Goal: Entertainment & Leisure: Browse casually

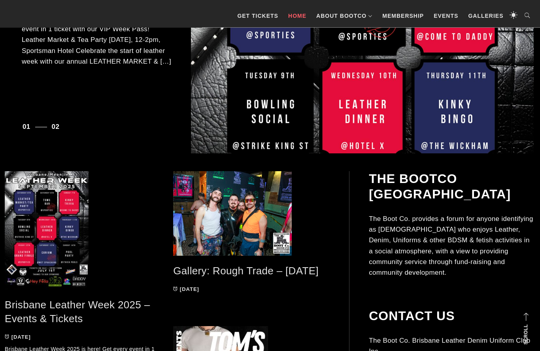
scroll to position [239, 0]
click at [259, 266] on link "Gallery: Rough Trade – [DATE]" at bounding box center [245, 271] width 145 height 12
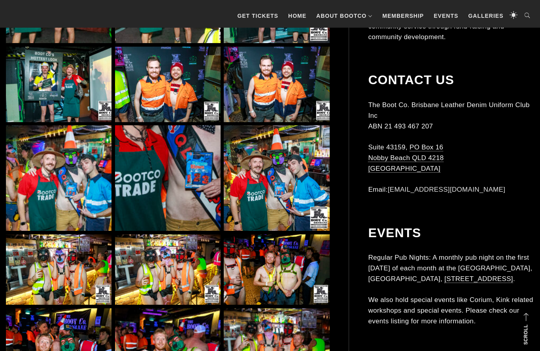
scroll to position [1045, 0]
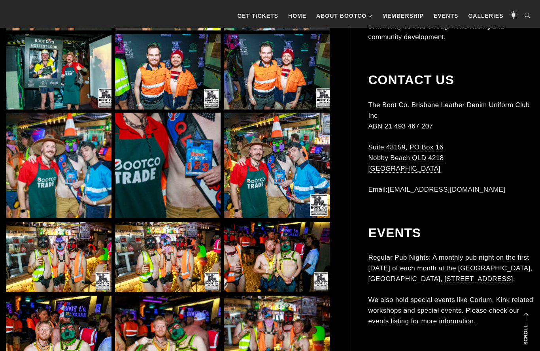
click at [69, 245] on img at bounding box center [58, 257] width 105 height 70
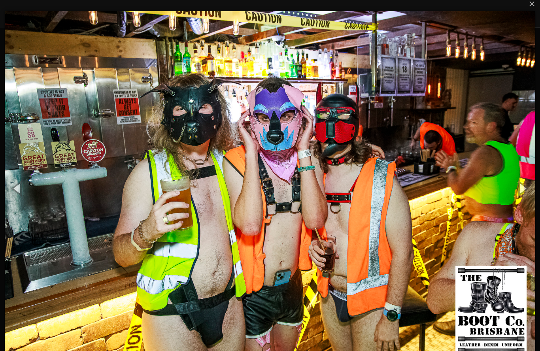
scroll to position [1050, 0]
click at [498, 239] on img at bounding box center [270, 187] width 530 height 385
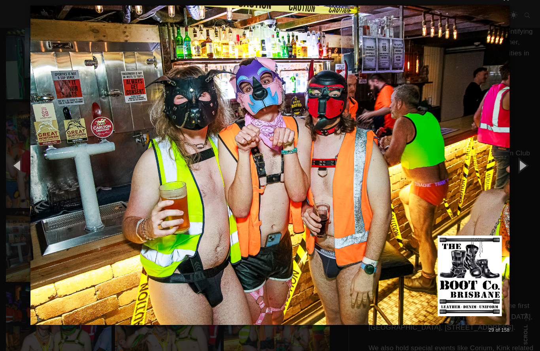
scroll to position [1053, 0]
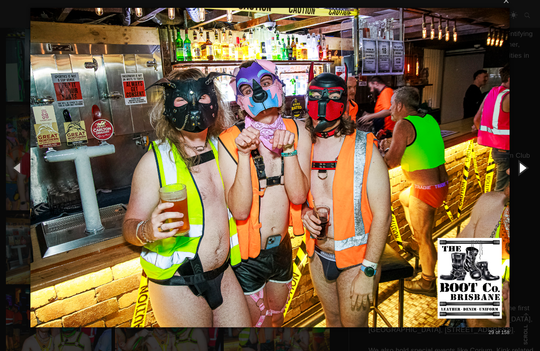
click at [527, 171] on button "button" at bounding box center [522, 167] width 36 height 43
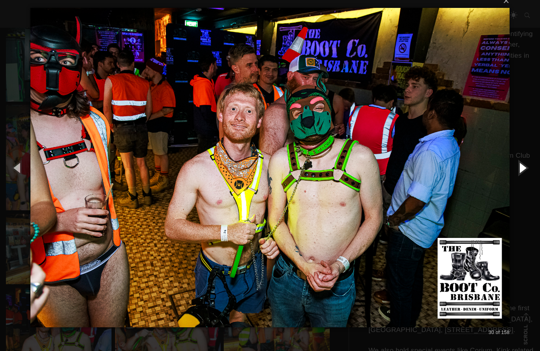
click at [519, 167] on button "button" at bounding box center [522, 167] width 36 height 43
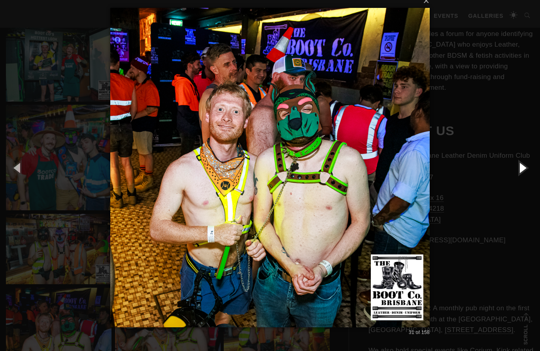
click at [521, 171] on button "button" at bounding box center [522, 167] width 36 height 43
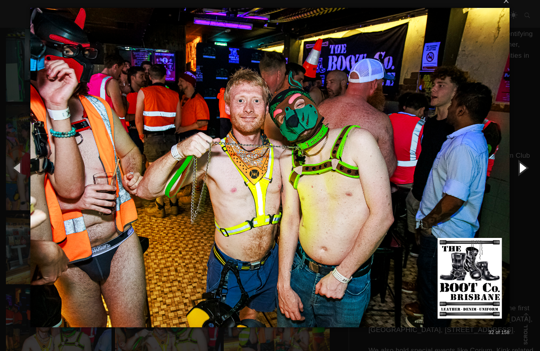
click at [516, 176] on button "button" at bounding box center [522, 167] width 36 height 43
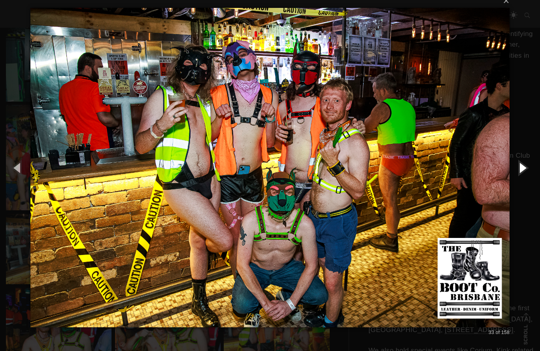
click at [521, 169] on button "button" at bounding box center [522, 167] width 36 height 43
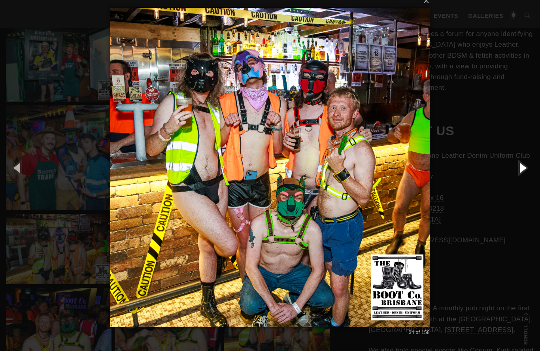
click at [523, 171] on button "button" at bounding box center [522, 167] width 36 height 43
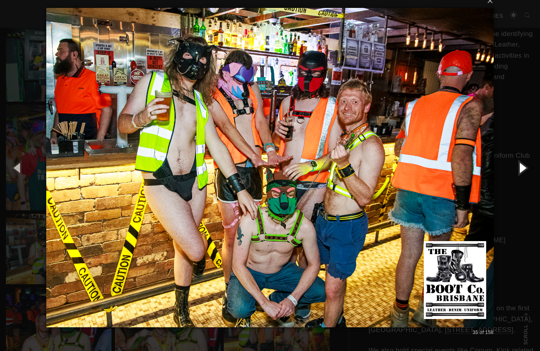
click at [525, 169] on button "button" at bounding box center [522, 167] width 36 height 43
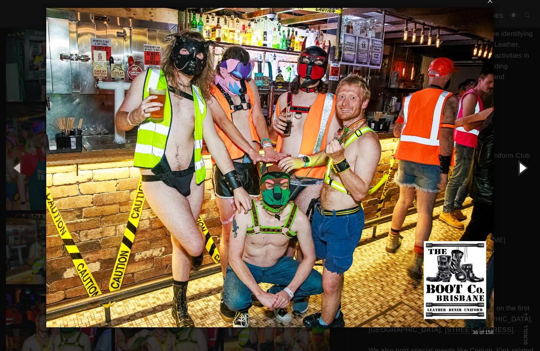
click at [522, 172] on button "button" at bounding box center [522, 167] width 36 height 43
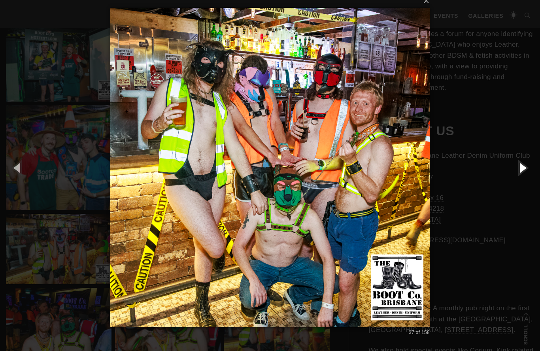
click at [515, 169] on button "button" at bounding box center [522, 167] width 36 height 43
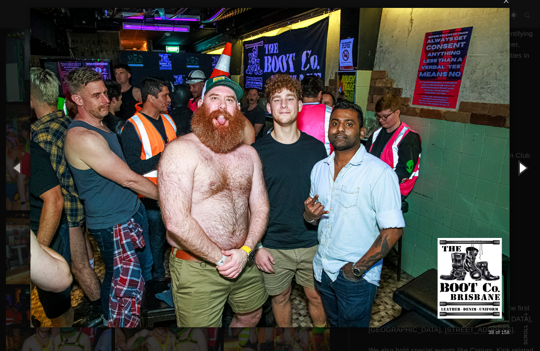
click at [522, 170] on button "button" at bounding box center [522, 167] width 36 height 43
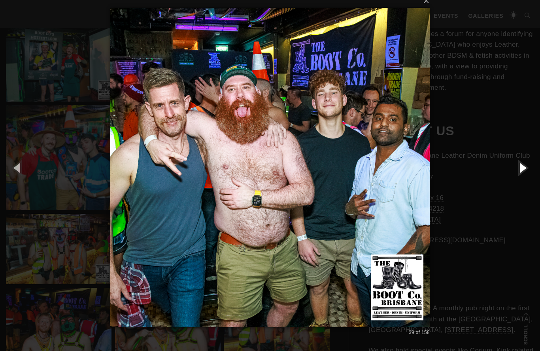
click at [524, 168] on button "button" at bounding box center [522, 167] width 36 height 43
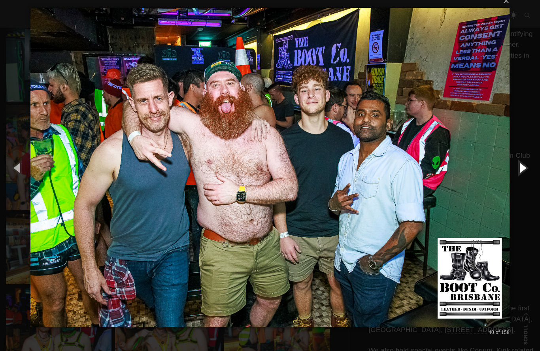
click at [518, 175] on button "button" at bounding box center [522, 167] width 36 height 43
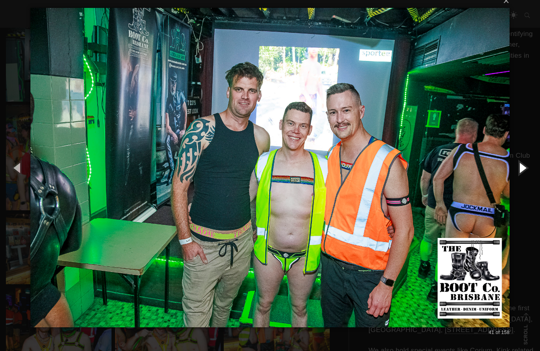
click at [523, 171] on button "button" at bounding box center [522, 167] width 36 height 43
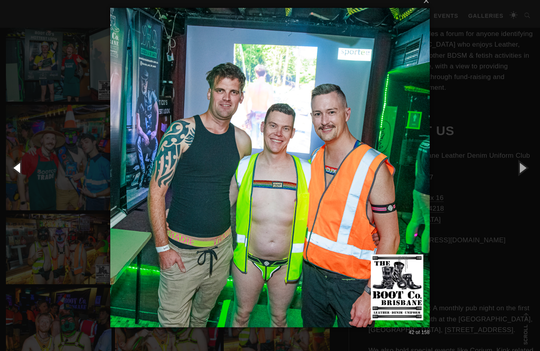
click at [18, 174] on button "button" at bounding box center [18, 167] width 36 height 43
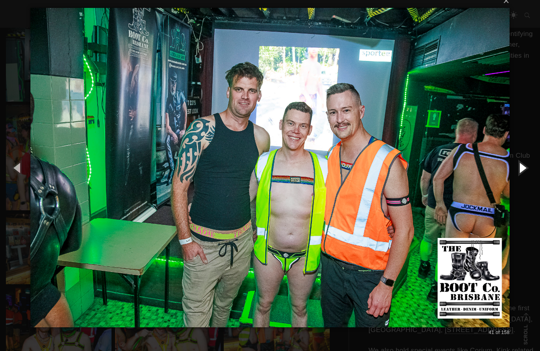
click at [521, 171] on button "button" at bounding box center [522, 167] width 36 height 43
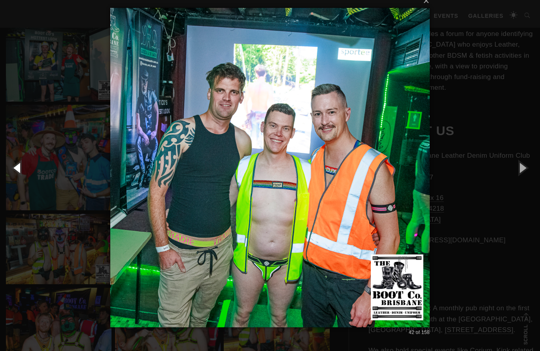
click at [17, 167] on button "button" at bounding box center [18, 167] width 36 height 43
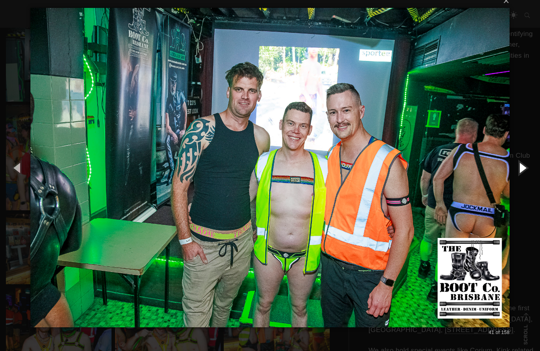
click at [517, 171] on button "button" at bounding box center [522, 167] width 36 height 43
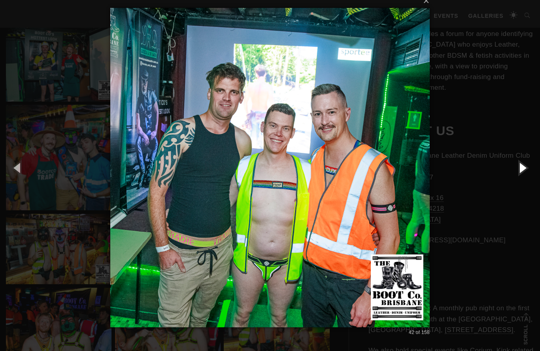
click at [520, 169] on button "button" at bounding box center [522, 167] width 36 height 43
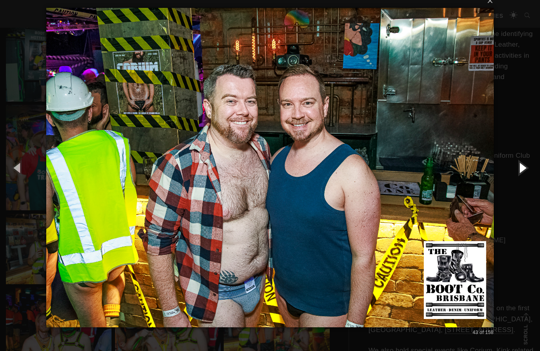
click at [520, 169] on button "button" at bounding box center [522, 167] width 36 height 43
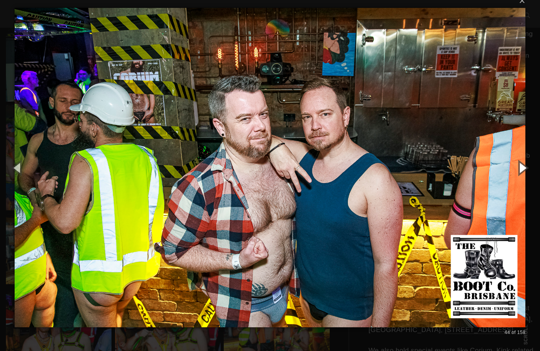
click at [520, 166] on button "button" at bounding box center [522, 167] width 36 height 43
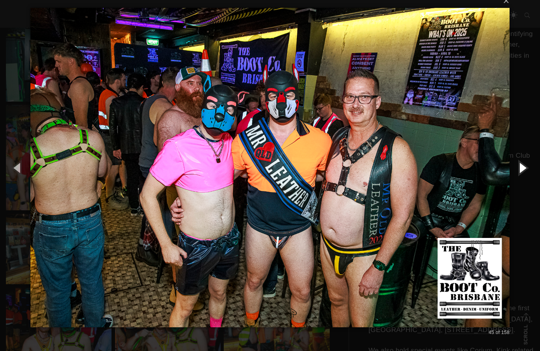
click at [521, 172] on button "button" at bounding box center [522, 167] width 36 height 43
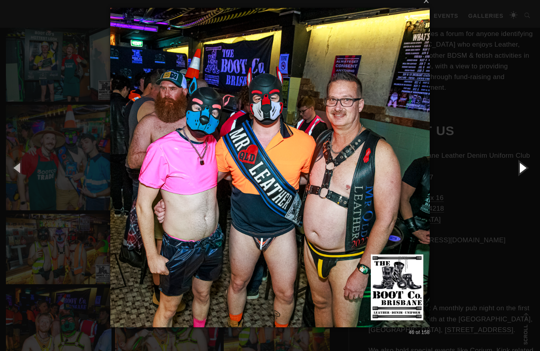
click at [522, 177] on button "button" at bounding box center [522, 167] width 36 height 43
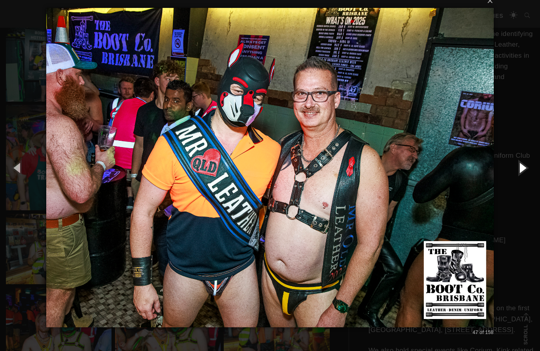
click at [523, 171] on button "button" at bounding box center [522, 167] width 36 height 43
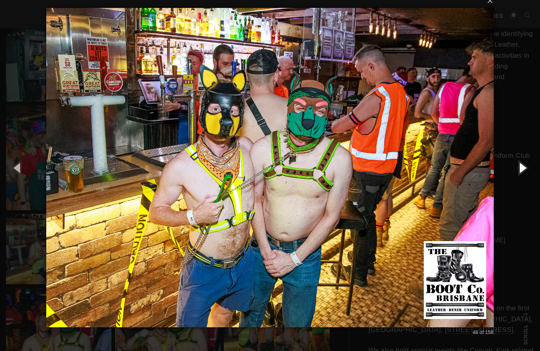
click at [520, 164] on button "button" at bounding box center [522, 167] width 36 height 43
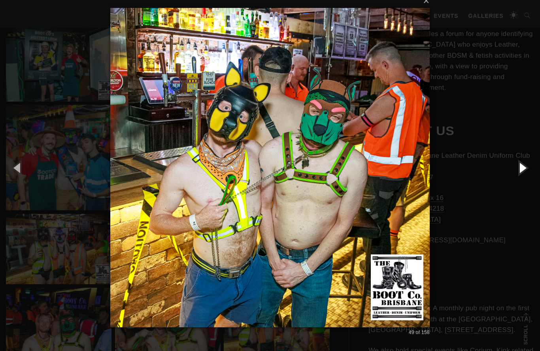
click at [522, 164] on button "button" at bounding box center [522, 167] width 36 height 43
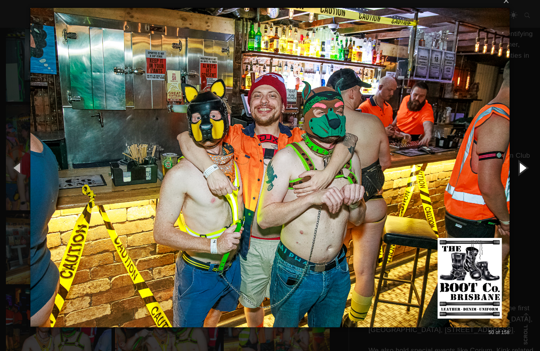
click at [524, 169] on button "button" at bounding box center [522, 167] width 36 height 43
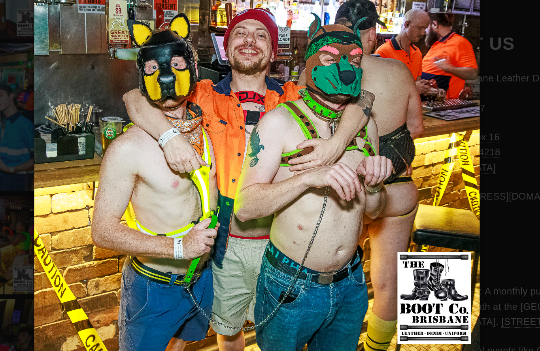
click at [347, 137] on div "× 51 of 158 Loading..." at bounding box center [270, 167] width 540 height 350
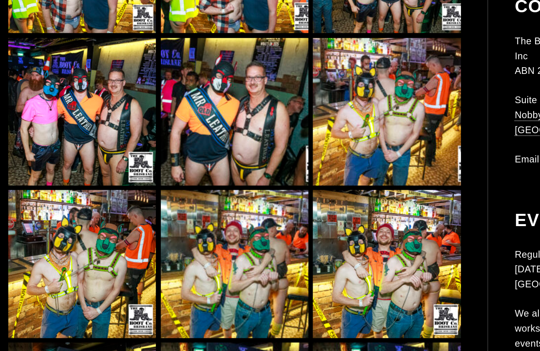
scroll to position [1753, 0]
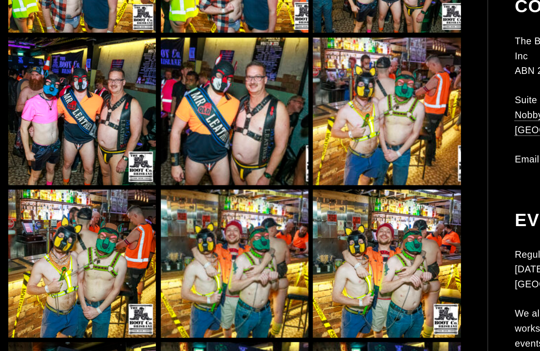
click at [77, 218] on img at bounding box center [58, 263] width 105 height 105
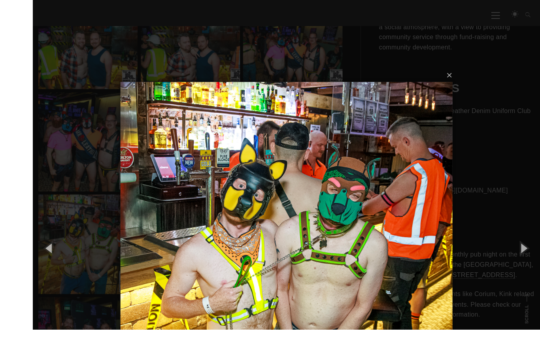
scroll to position [1790, 0]
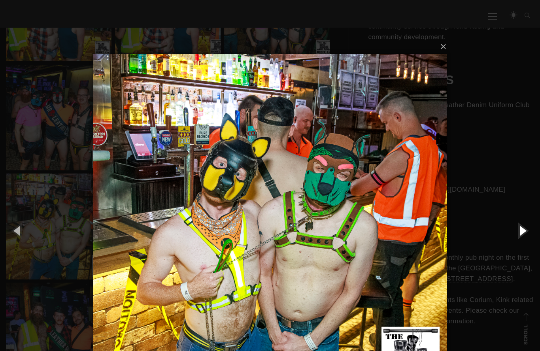
click at [521, 233] on button "button" at bounding box center [522, 230] width 36 height 43
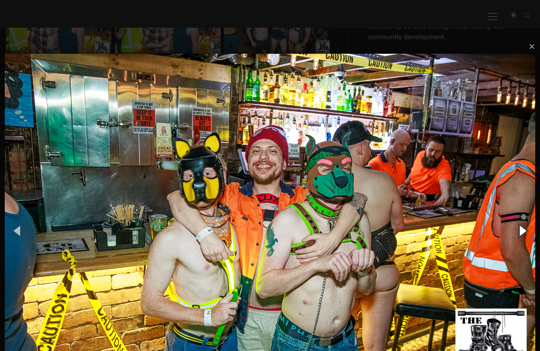
click at [514, 235] on button "button" at bounding box center [522, 230] width 36 height 43
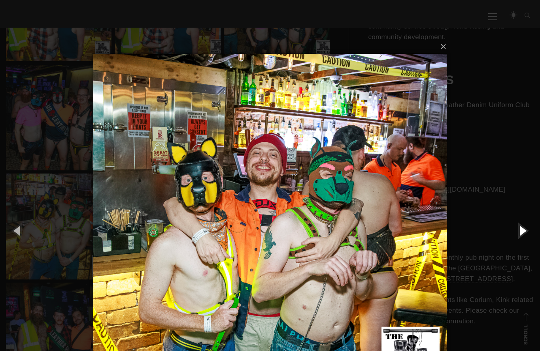
click at [514, 235] on button "button" at bounding box center [522, 230] width 36 height 43
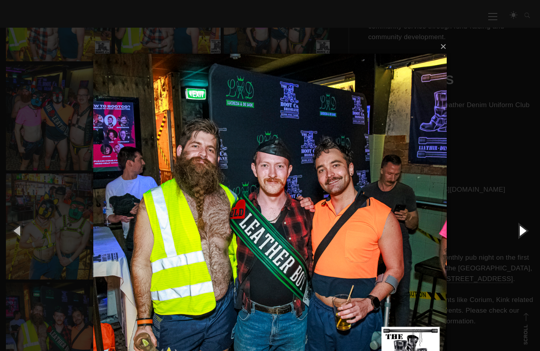
click at [516, 226] on button "button" at bounding box center [522, 230] width 36 height 43
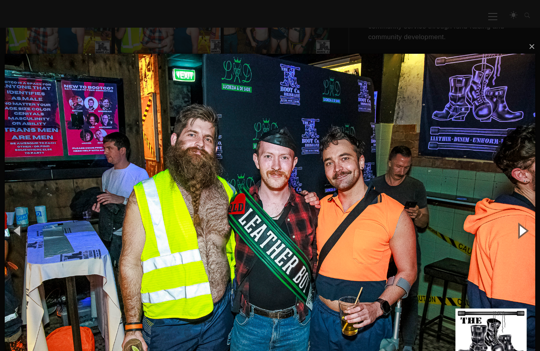
click at [521, 234] on button "button" at bounding box center [522, 230] width 36 height 43
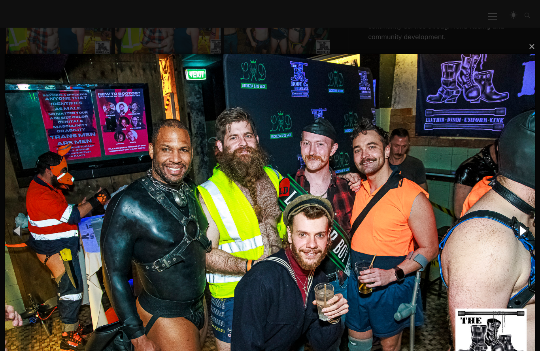
click at [517, 233] on button "button" at bounding box center [522, 230] width 36 height 43
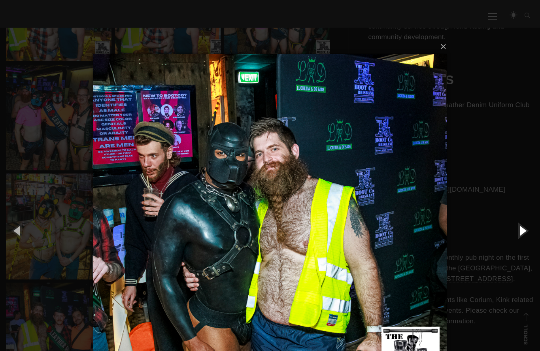
click at [520, 232] on button "button" at bounding box center [522, 230] width 36 height 43
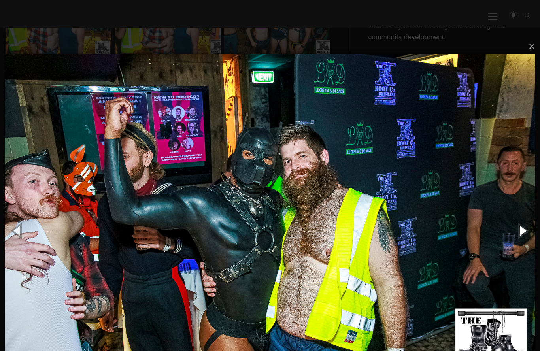
click at [521, 231] on button "button" at bounding box center [522, 230] width 36 height 43
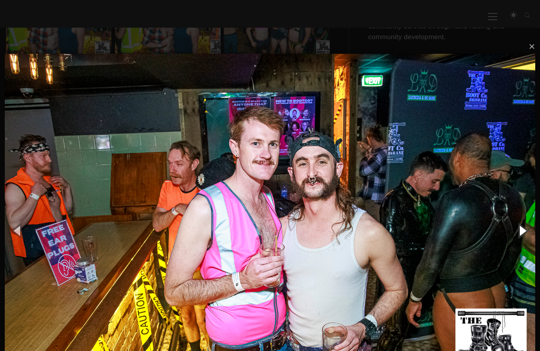
click at [521, 232] on button "button" at bounding box center [522, 230] width 36 height 43
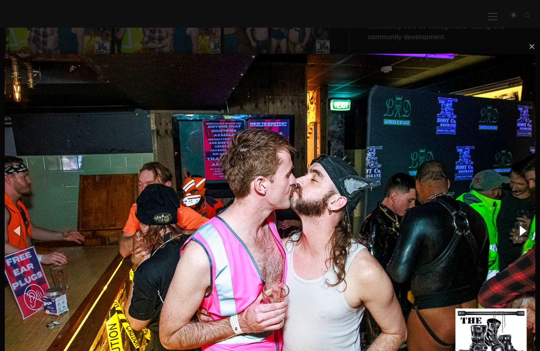
click at [521, 231] on button "button" at bounding box center [522, 230] width 36 height 43
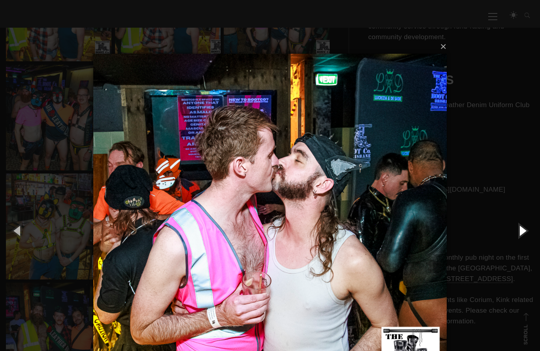
click at [522, 231] on button "button" at bounding box center [522, 230] width 36 height 43
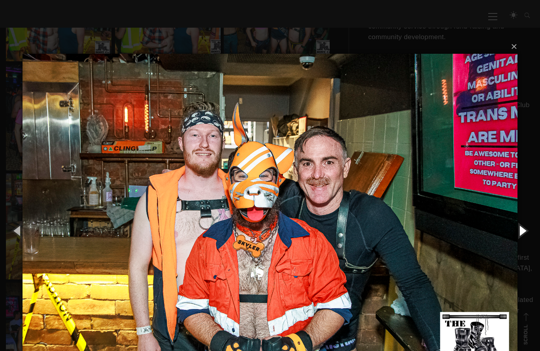
click at [521, 237] on button "button" at bounding box center [522, 230] width 36 height 43
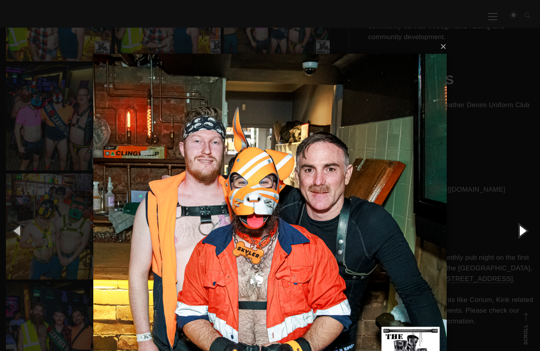
click at [520, 237] on button "button" at bounding box center [522, 230] width 36 height 43
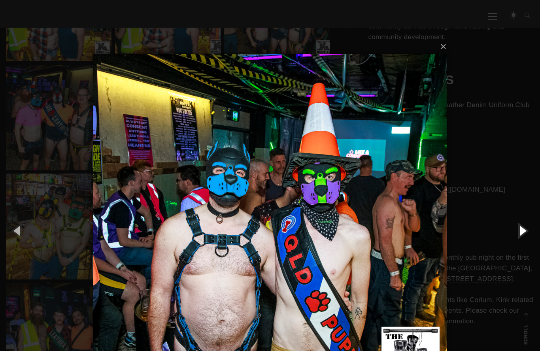
click at [519, 232] on button "button" at bounding box center [522, 230] width 36 height 43
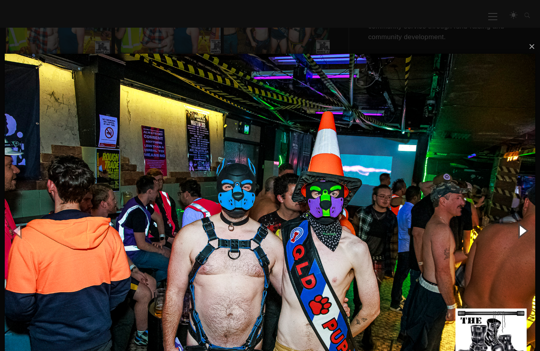
click at [524, 234] on button "button" at bounding box center [522, 230] width 36 height 43
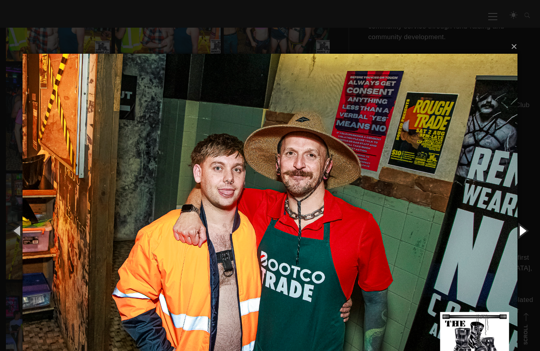
click at [523, 233] on button "button" at bounding box center [522, 230] width 36 height 43
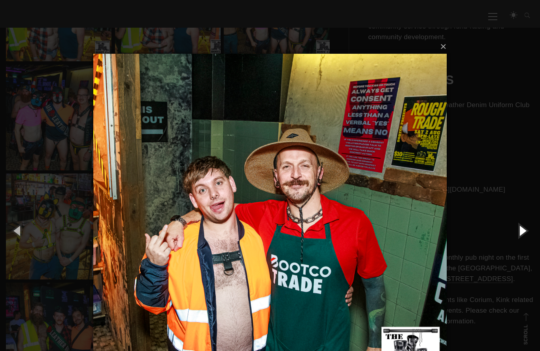
click at [522, 232] on button "button" at bounding box center [522, 230] width 36 height 43
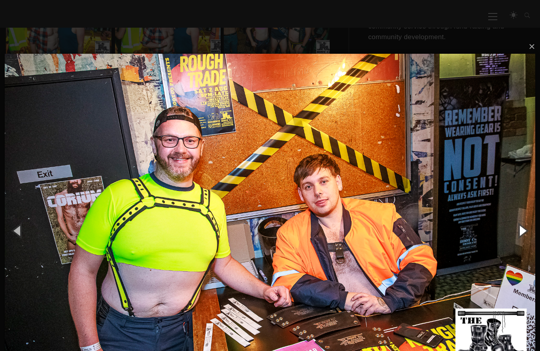
click at [520, 235] on button "button" at bounding box center [522, 230] width 36 height 43
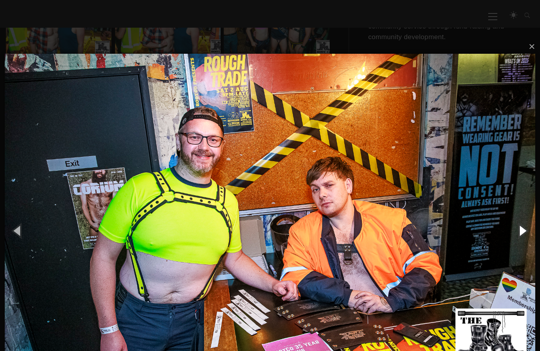
click at [523, 237] on button "button" at bounding box center [522, 230] width 36 height 43
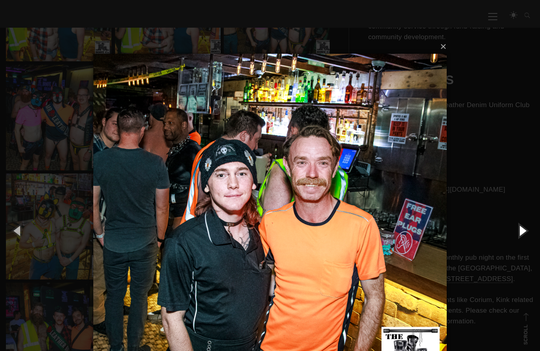
click at [523, 232] on button "button" at bounding box center [522, 230] width 36 height 43
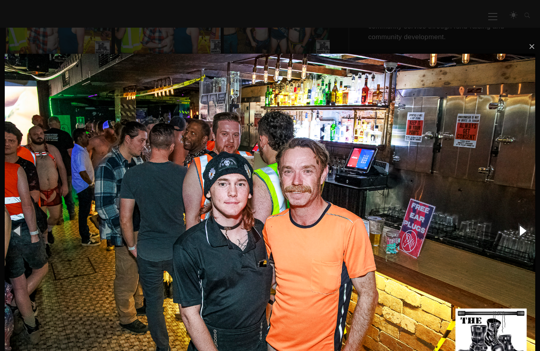
click at [520, 237] on button "button" at bounding box center [522, 230] width 36 height 43
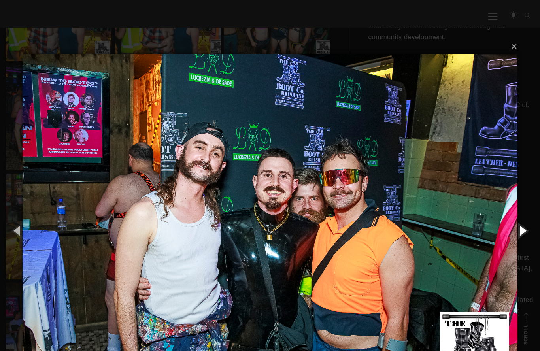
click at [521, 234] on button "button" at bounding box center [522, 230] width 36 height 43
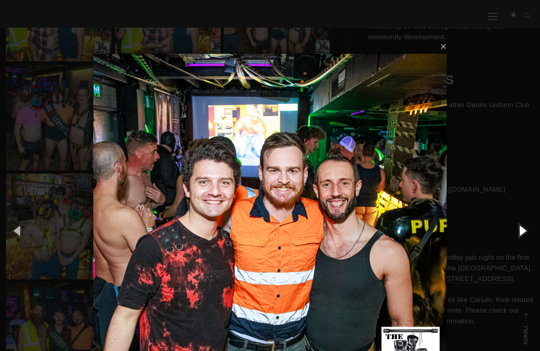
click at [521, 232] on button "button" at bounding box center [522, 230] width 36 height 43
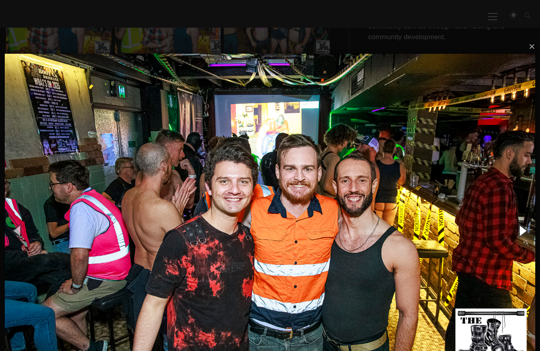
click at [520, 231] on button "button" at bounding box center [522, 230] width 36 height 43
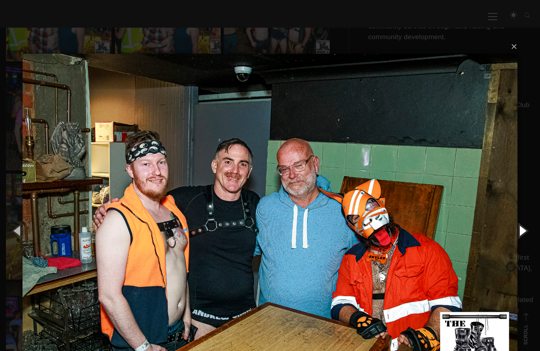
click at [520, 237] on button "button" at bounding box center [522, 230] width 36 height 43
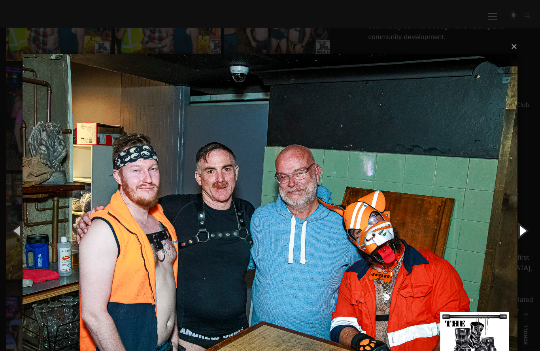
click at [521, 233] on button "button" at bounding box center [522, 230] width 36 height 43
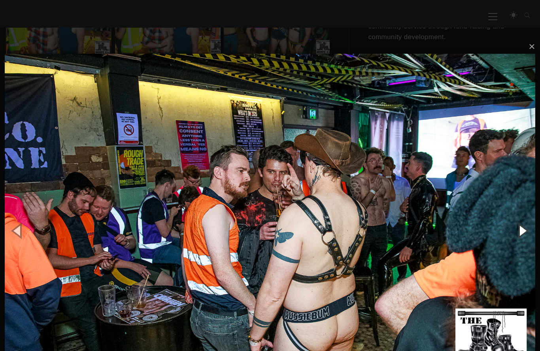
click at [517, 235] on button "button" at bounding box center [522, 230] width 36 height 43
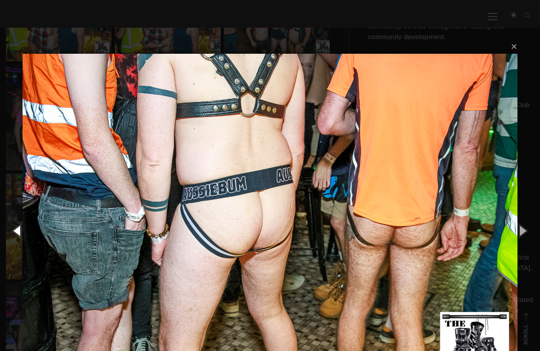
click at [16, 230] on button "button" at bounding box center [18, 230] width 36 height 43
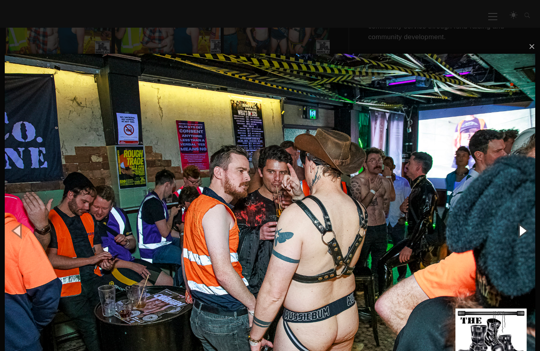
click at [523, 231] on button "button" at bounding box center [522, 230] width 36 height 43
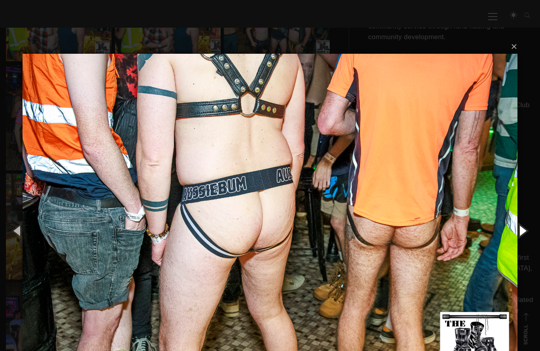
click at [520, 234] on button "button" at bounding box center [522, 230] width 36 height 43
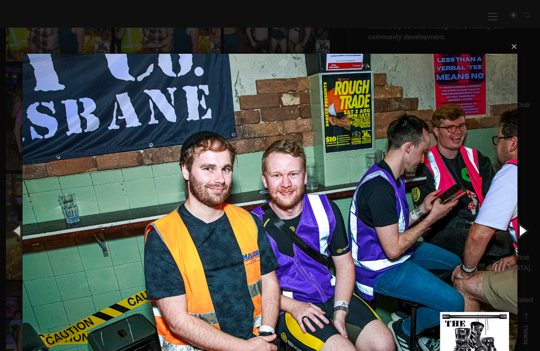
click at [523, 230] on button "button" at bounding box center [522, 230] width 36 height 43
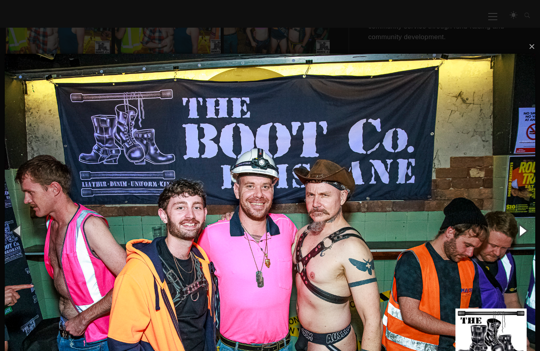
click at [519, 231] on button "button" at bounding box center [522, 230] width 36 height 43
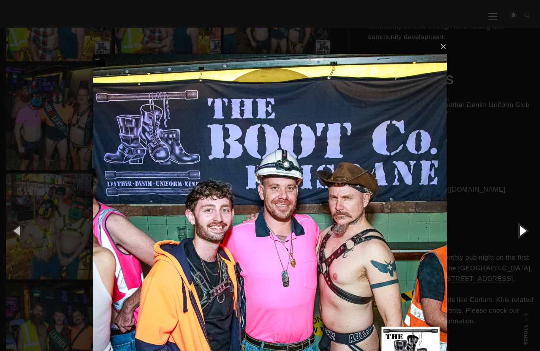
click at [516, 235] on button "button" at bounding box center [522, 230] width 36 height 43
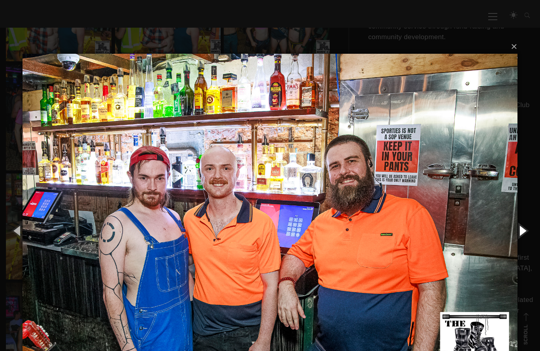
click at [523, 231] on button "button" at bounding box center [522, 230] width 36 height 43
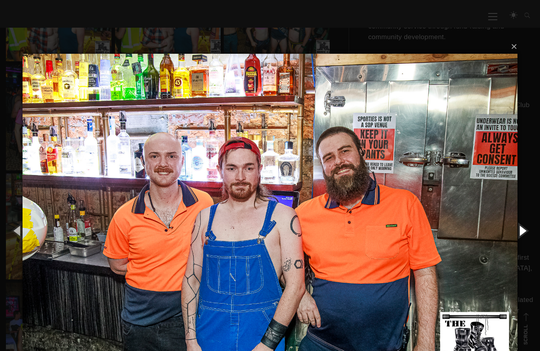
click at [523, 233] on button "button" at bounding box center [522, 230] width 36 height 43
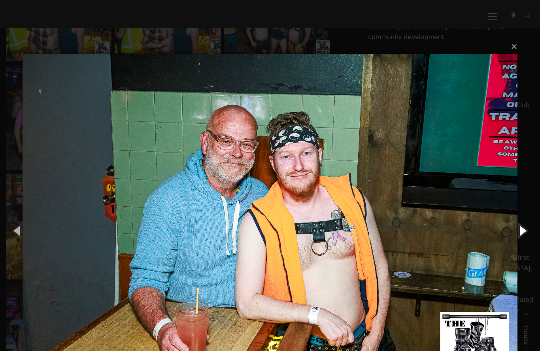
click at [522, 234] on button "button" at bounding box center [522, 230] width 36 height 43
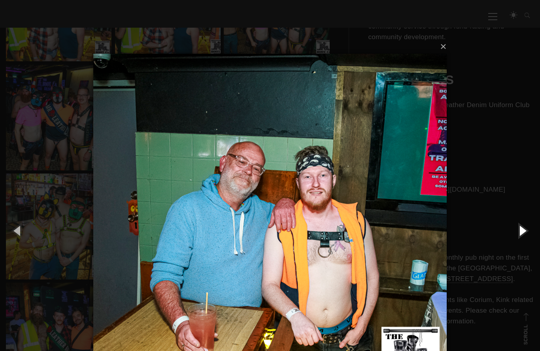
click at [519, 232] on button "button" at bounding box center [522, 230] width 36 height 43
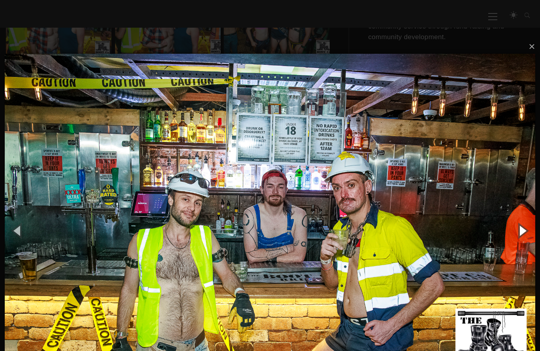
click at [520, 234] on button "button" at bounding box center [522, 230] width 36 height 43
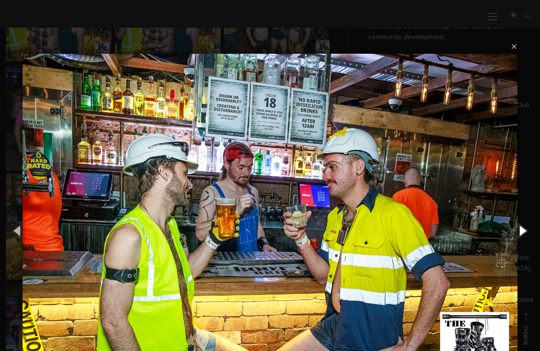
click at [520, 233] on button "button" at bounding box center [522, 230] width 36 height 43
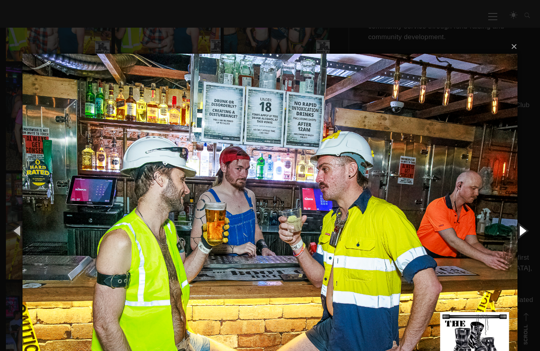
click at [520, 232] on button "button" at bounding box center [522, 230] width 36 height 43
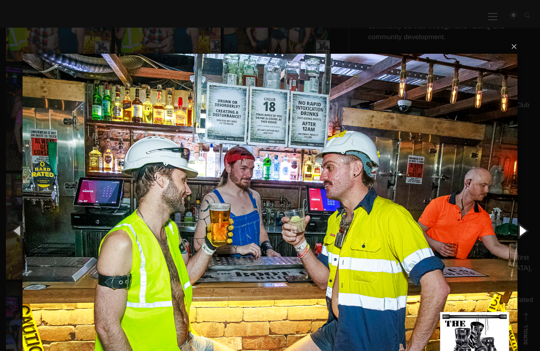
click at [519, 229] on button "button" at bounding box center [522, 230] width 36 height 43
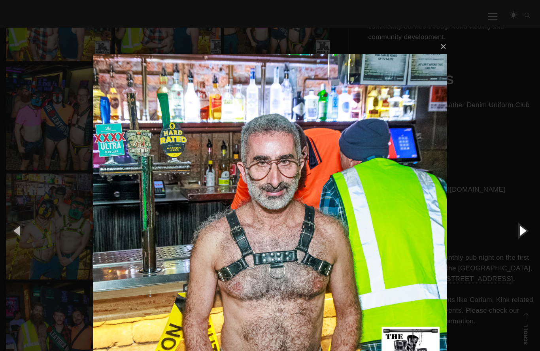
click at [519, 232] on button "button" at bounding box center [522, 230] width 36 height 43
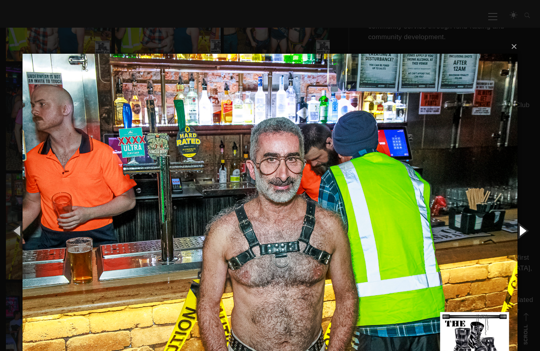
click at [519, 238] on button "button" at bounding box center [522, 230] width 36 height 43
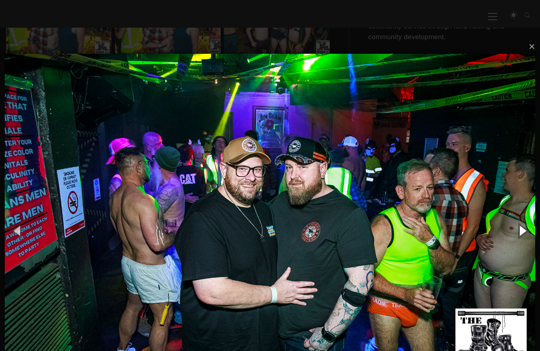
click at [521, 228] on button "button" at bounding box center [522, 230] width 36 height 43
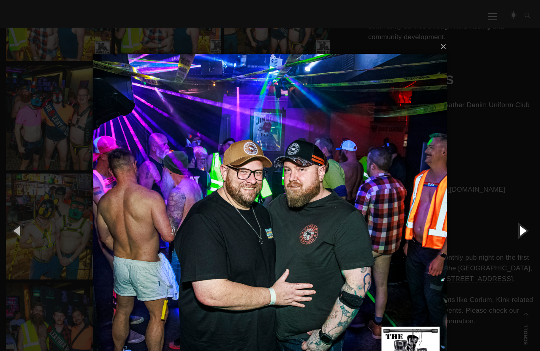
click at [519, 233] on button "button" at bounding box center [522, 230] width 36 height 43
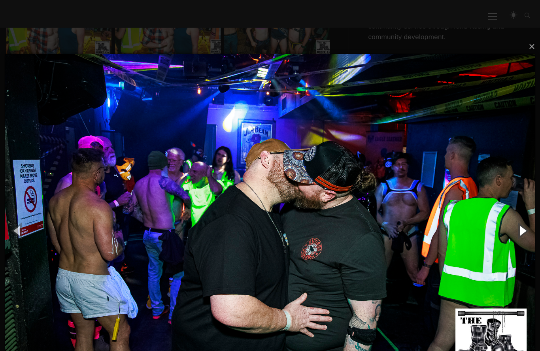
click at [525, 235] on button "button" at bounding box center [522, 230] width 36 height 43
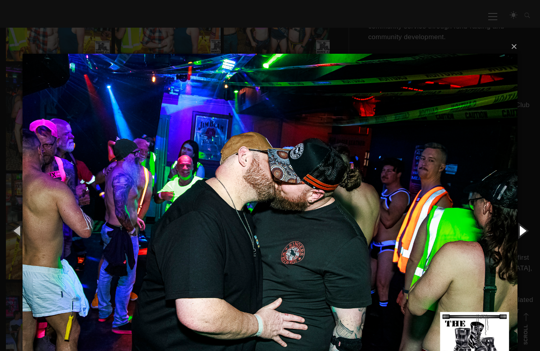
click at [521, 233] on button "button" at bounding box center [522, 230] width 36 height 43
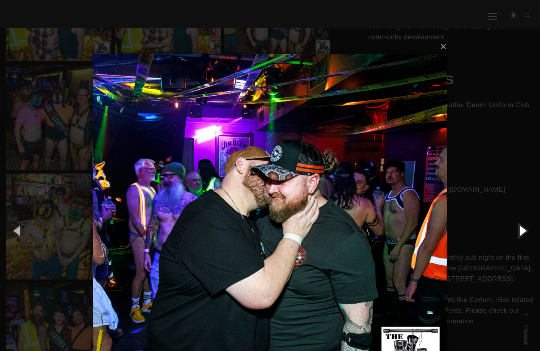
click at [517, 234] on button "button" at bounding box center [522, 230] width 36 height 43
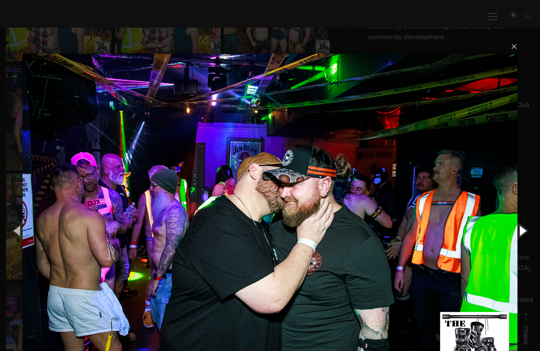
click at [517, 234] on button "button" at bounding box center [522, 230] width 36 height 43
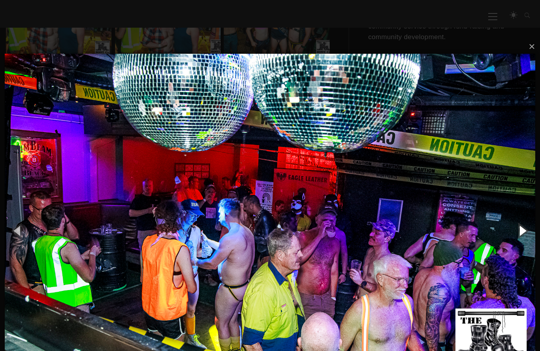
click at [515, 237] on button "button" at bounding box center [522, 230] width 36 height 43
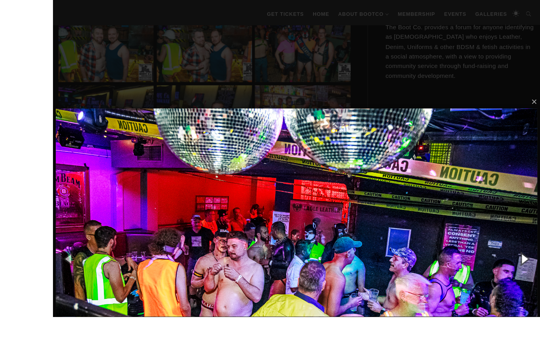
scroll to position [1809, 0]
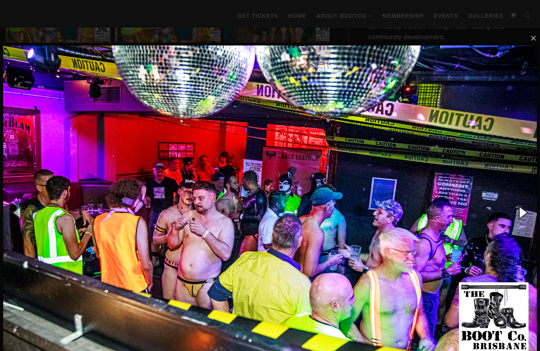
click at [524, 215] on button "button" at bounding box center [522, 211] width 36 height 43
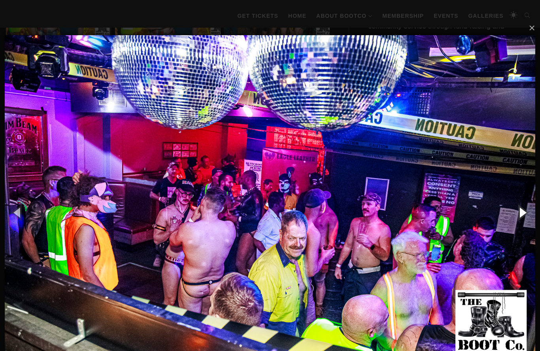
click at [514, 219] on button "button" at bounding box center [522, 211] width 36 height 43
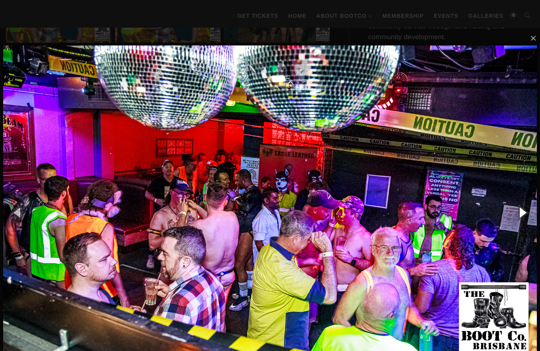
click at [519, 214] on button "button" at bounding box center [522, 211] width 36 height 43
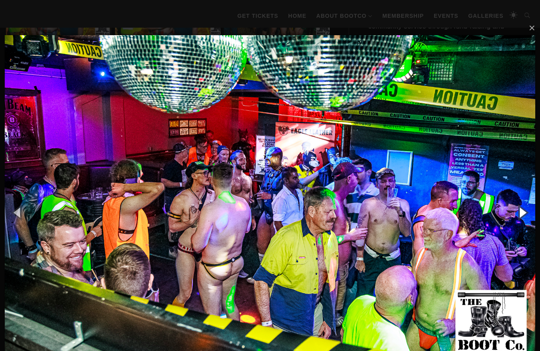
click at [521, 213] on button "button" at bounding box center [522, 211] width 36 height 43
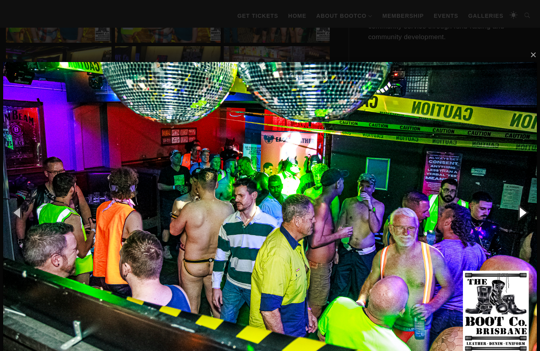
click at [523, 213] on button "button" at bounding box center [522, 211] width 36 height 43
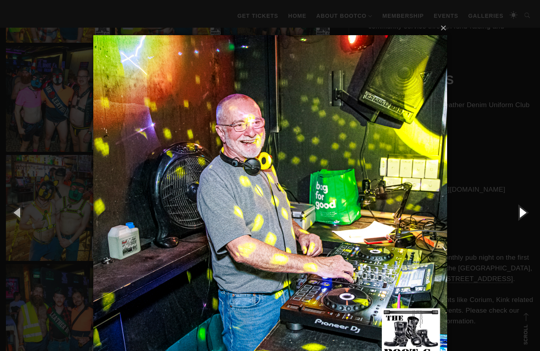
click at [520, 212] on button "button" at bounding box center [522, 211] width 36 height 43
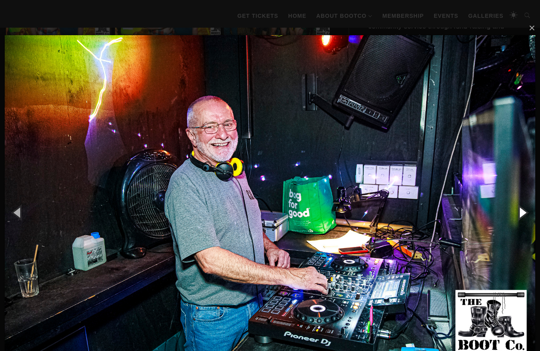
click at [518, 214] on button "button" at bounding box center [522, 211] width 36 height 43
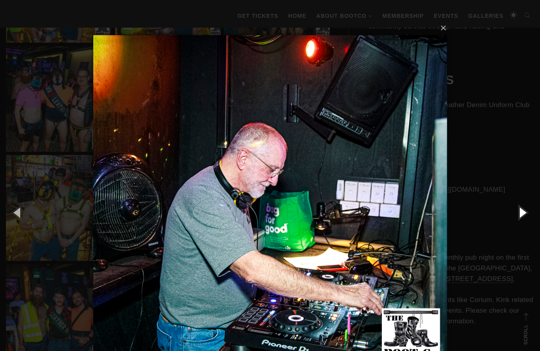
click at [518, 214] on button "button" at bounding box center [522, 211] width 36 height 43
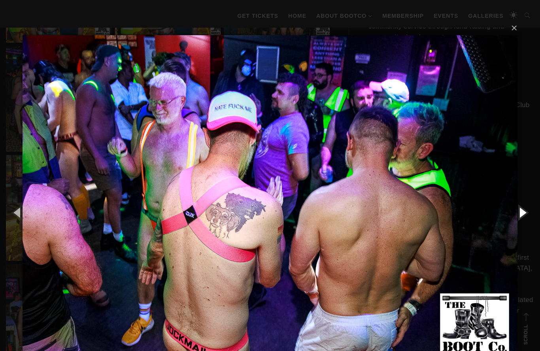
click at [521, 219] on button "button" at bounding box center [522, 211] width 36 height 43
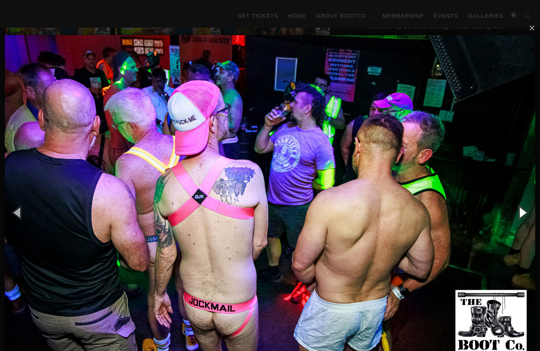
click at [522, 210] on button "button" at bounding box center [522, 211] width 36 height 43
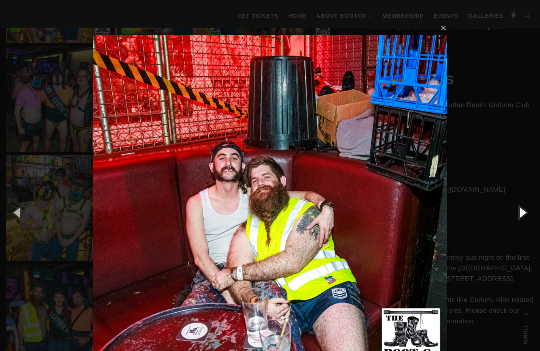
click at [520, 216] on button "button" at bounding box center [522, 211] width 36 height 43
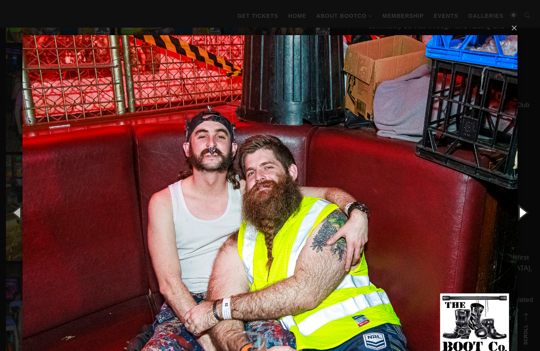
click at [517, 216] on button "button" at bounding box center [522, 211] width 36 height 43
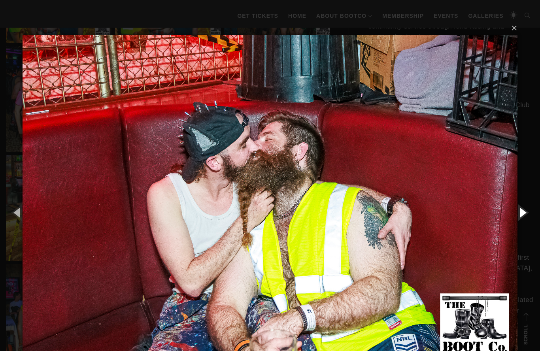
click at [519, 213] on button "button" at bounding box center [522, 211] width 36 height 43
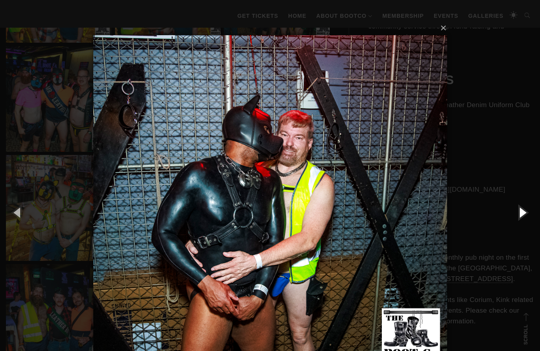
click at [520, 213] on button "button" at bounding box center [522, 211] width 36 height 43
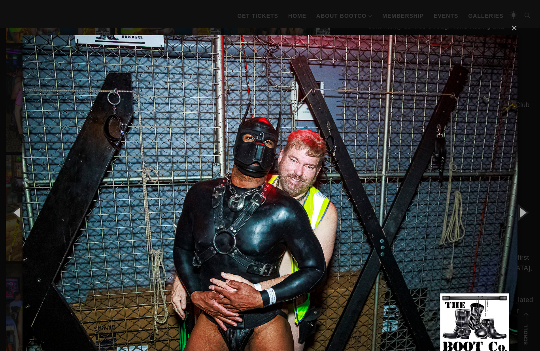
click at [74, 239] on img at bounding box center [270, 211] width 495 height 385
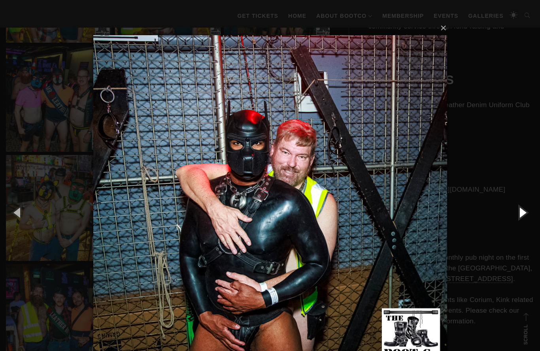
click at [519, 211] on button "button" at bounding box center [522, 211] width 36 height 43
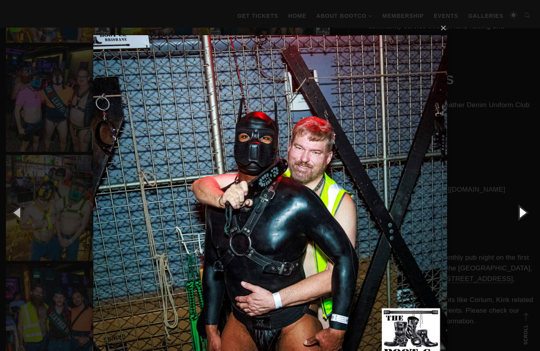
click at [520, 216] on button "button" at bounding box center [522, 211] width 36 height 43
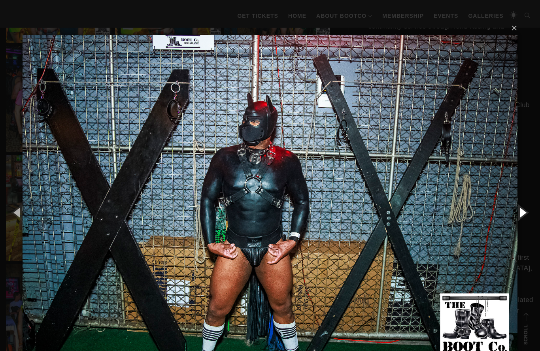
click at [521, 220] on button "button" at bounding box center [522, 211] width 36 height 43
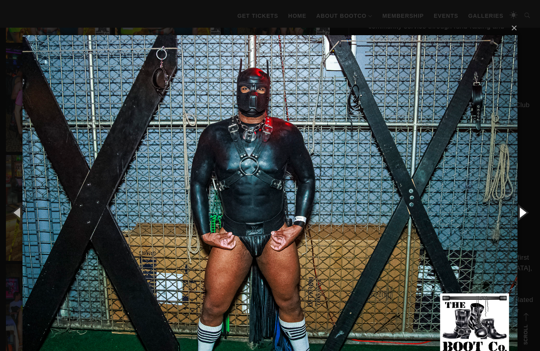
click at [524, 216] on button "button" at bounding box center [522, 211] width 36 height 43
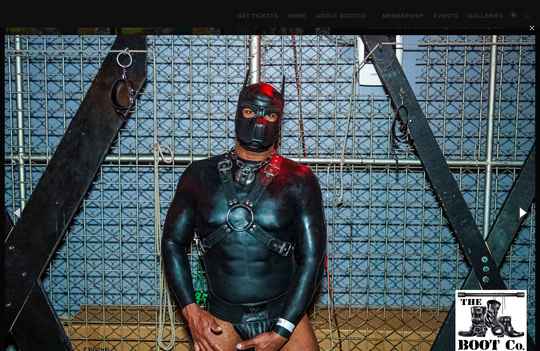
click at [520, 218] on button "button" at bounding box center [522, 211] width 36 height 43
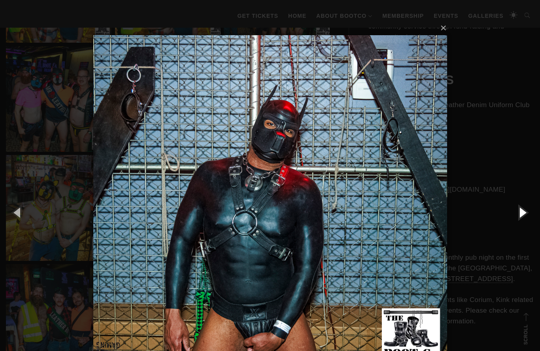
click at [521, 218] on button "button" at bounding box center [522, 211] width 36 height 43
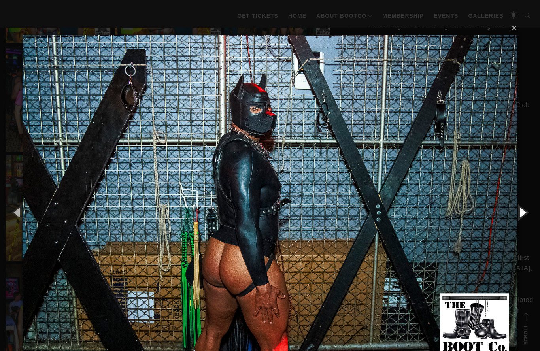
click at [526, 215] on button "button" at bounding box center [522, 211] width 36 height 43
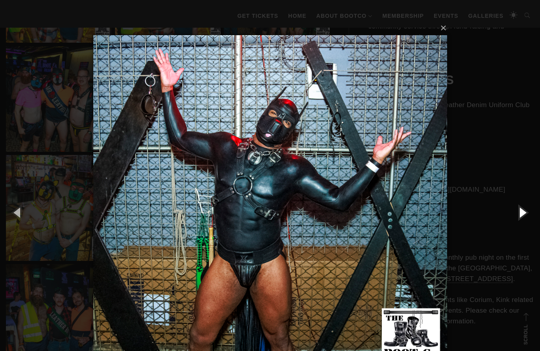
click at [528, 213] on button "button" at bounding box center [522, 211] width 36 height 43
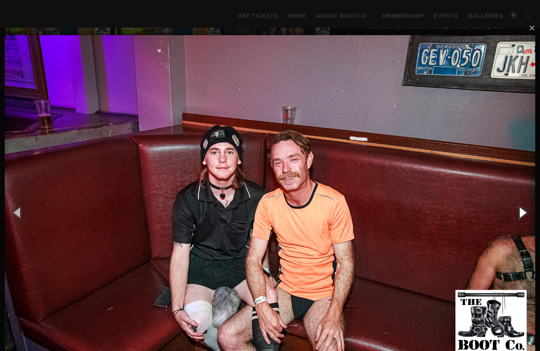
click at [521, 215] on button "button" at bounding box center [522, 211] width 36 height 43
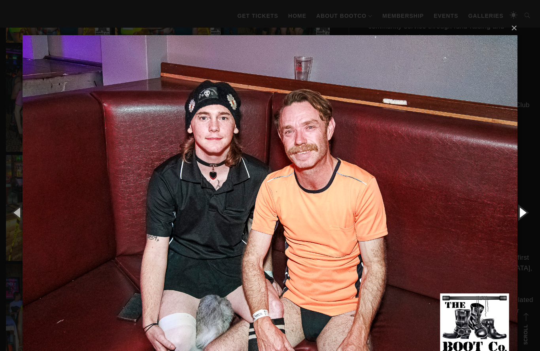
click at [519, 213] on button "button" at bounding box center [522, 211] width 36 height 43
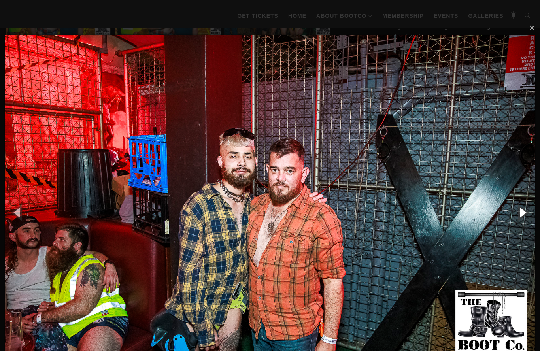
click at [517, 214] on button "button" at bounding box center [522, 211] width 36 height 43
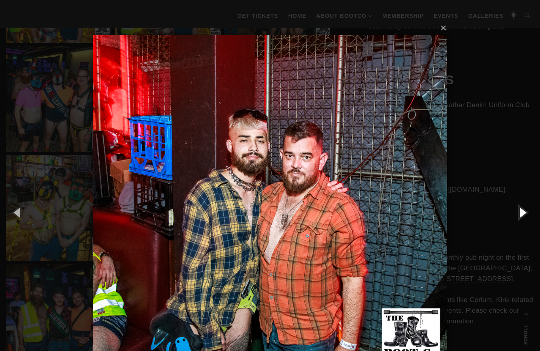
click at [519, 211] on button "button" at bounding box center [522, 211] width 36 height 43
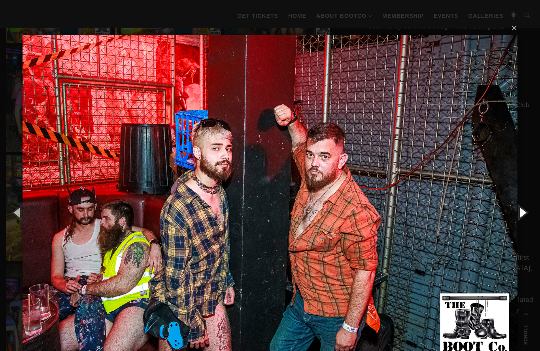
click at [522, 210] on button "button" at bounding box center [522, 211] width 36 height 43
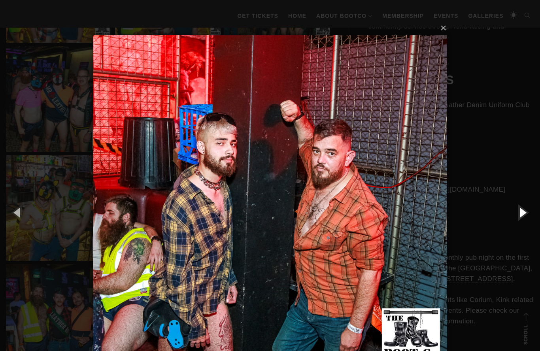
click at [524, 207] on button "button" at bounding box center [522, 211] width 36 height 43
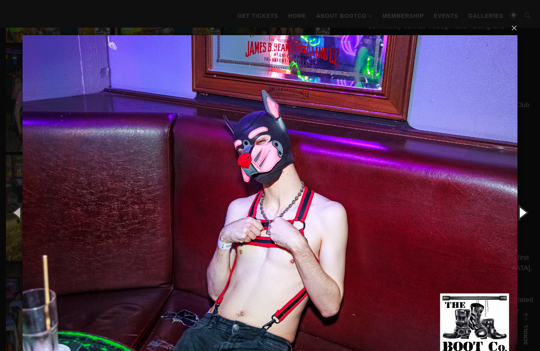
click at [524, 204] on button "button" at bounding box center [522, 211] width 36 height 43
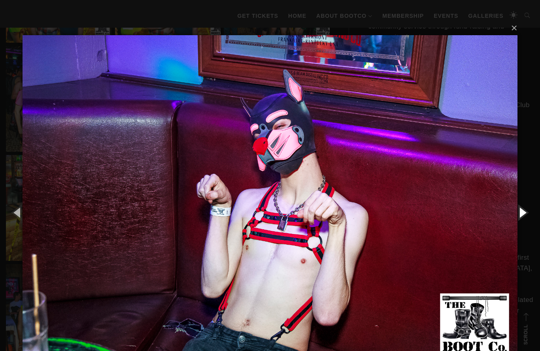
click at [523, 204] on button "button" at bounding box center [522, 211] width 36 height 43
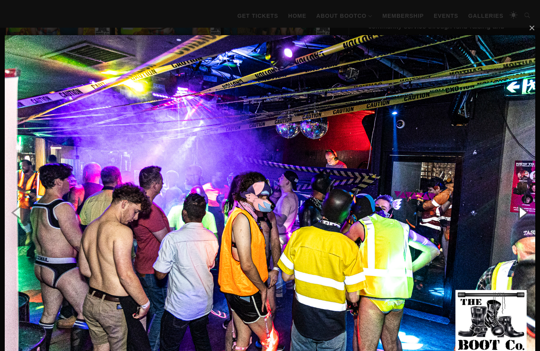
click at [525, 214] on button "button" at bounding box center [522, 211] width 36 height 43
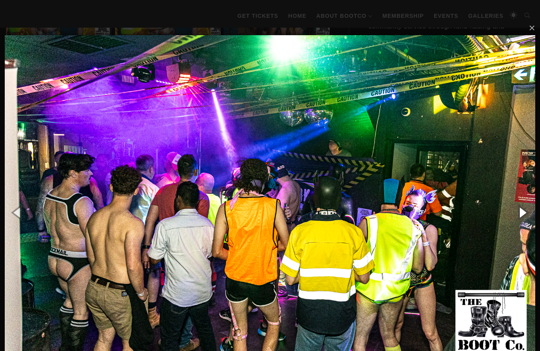
click at [523, 212] on button "button" at bounding box center [522, 211] width 36 height 43
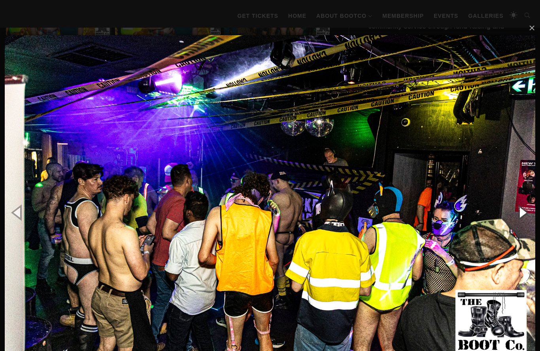
click at [523, 217] on button "button" at bounding box center [522, 211] width 36 height 43
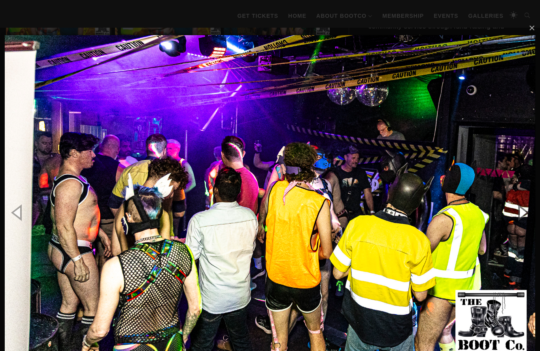
click at [523, 211] on button "button" at bounding box center [522, 211] width 36 height 43
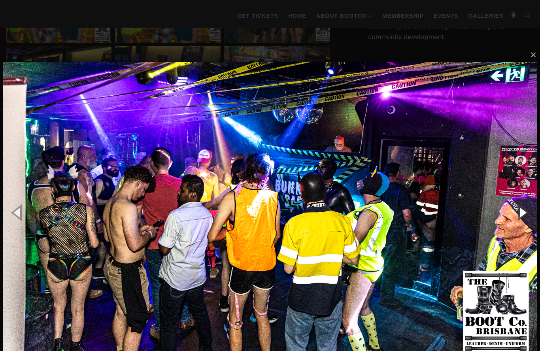
click at [522, 214] on button "button" at bounding box center [522, 211] width 36 height 43
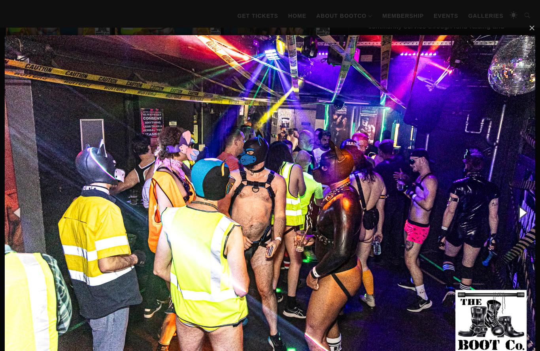
click at [524, 211] on button "button" at bounding box center [522, 211] width 36 height 43
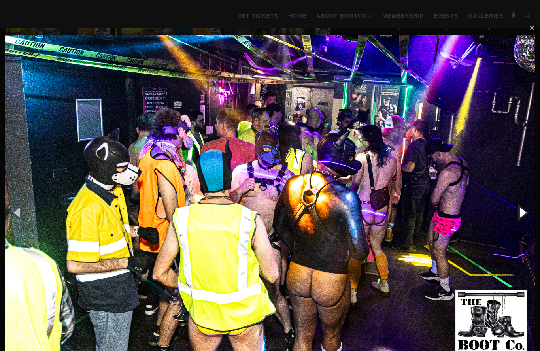
click at [523, 209] on button "button" at bounding box center [522, 211] width 36 height 43
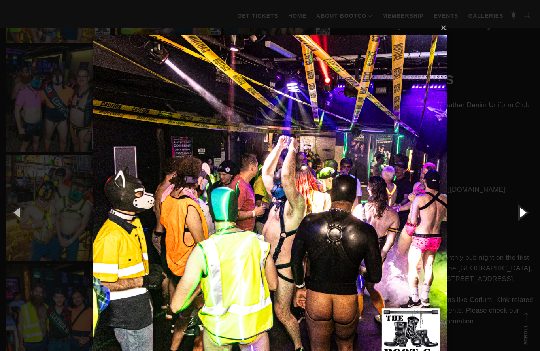
click at [520, 210] on button "button" at bounding box center [522, 211] width 36 height 43
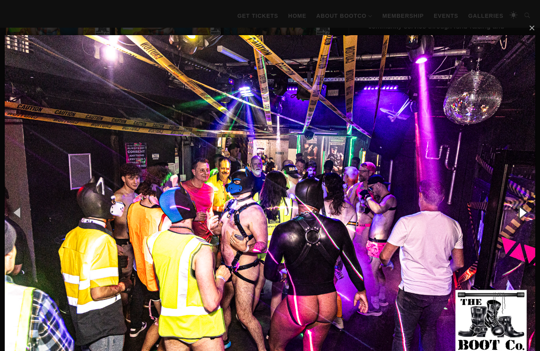
click at [523, 211] on button "button" at bounding box center [522, 211] width 36 height 43
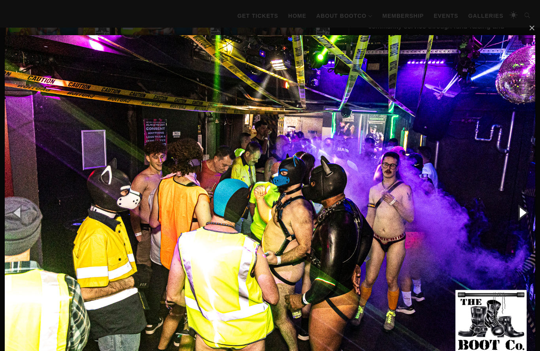
click at [524, 211] on button "button" at bounding box center [522, 211] width 36 height 43
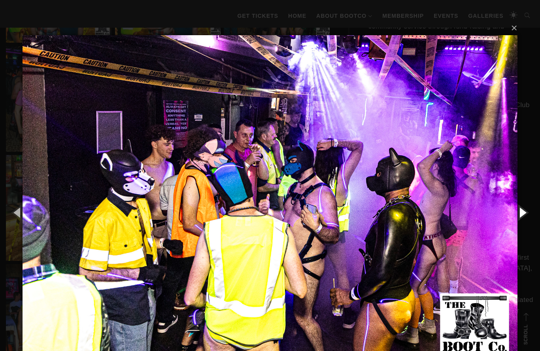
click at [523, 210] on button "button" at bounding box center [522, 211] width 36 height 43
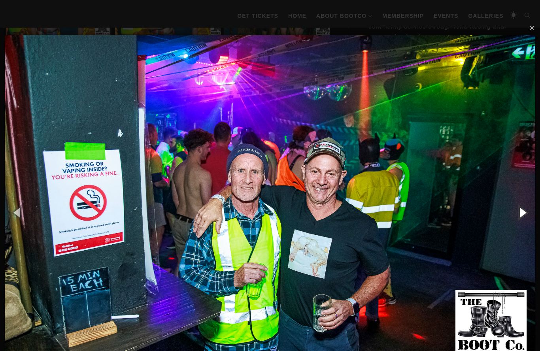
click at [524, 209] on button "button" at bounding box center [522, 211] width 36 height 43
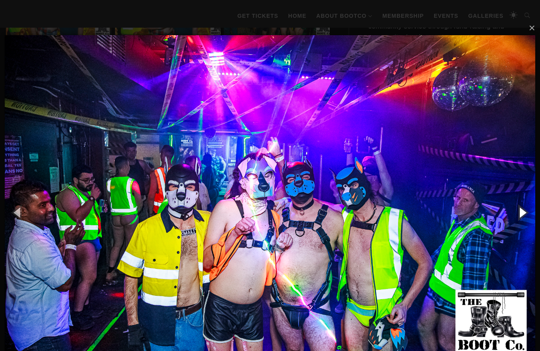
click at [524, 208] on button "button" at bounding box center [522, 211] width 36 height 43
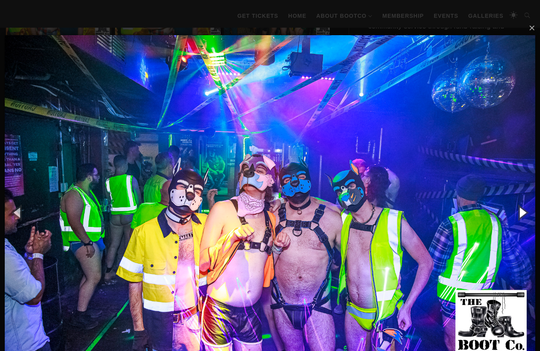
click at [524, 209] on button "button" at bounding box center [522, 211] width 36 height 43
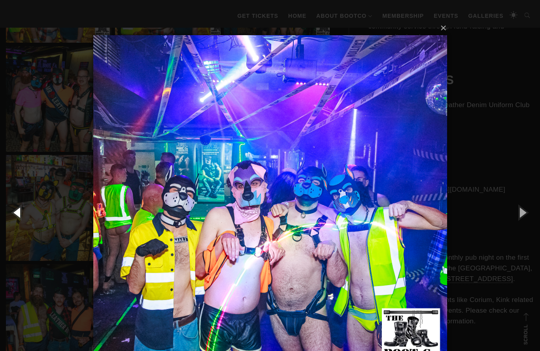
click at [23, 213] on button "button" at bounding box center [18, 211] width 36 height 43
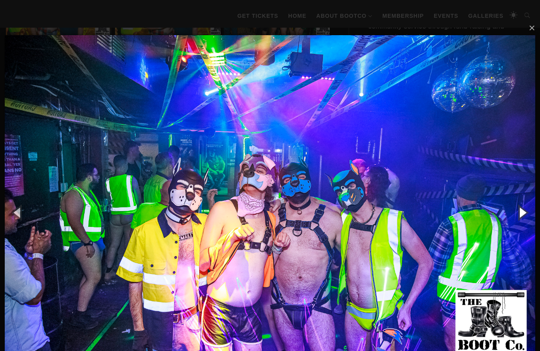
click at [521, 213] on button "button" at bounding box center [522, 211] width 36 height 43
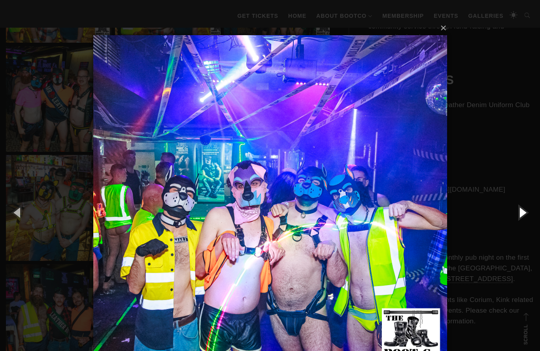
click at [521, 215] on button "button" at bounding box center [522, 211] width 36 height 43
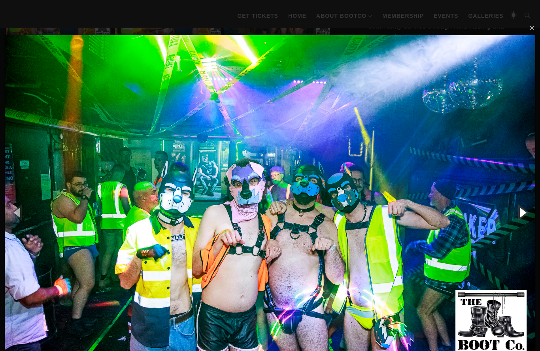
click at [521, 214] on button "button" at bounding box center [522, 211] width 36 height 43
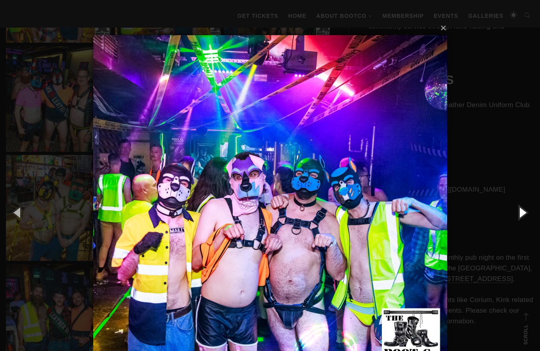
click at [519, 211] on button "button" at bounding box center [522, 211] width 36 height 43
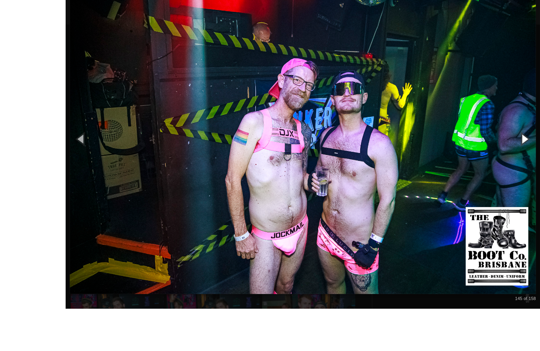
scroll to position [1876, 0]
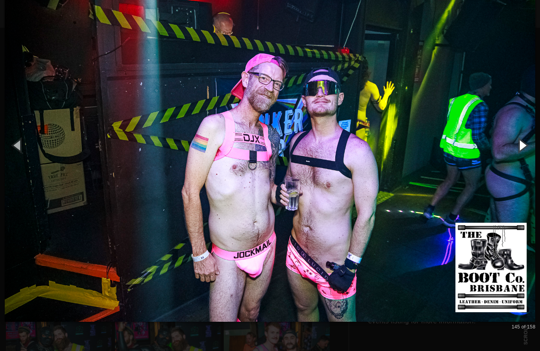
click at [521, 143] on button "button" at bounding box center [522, 144] width 36 height 43
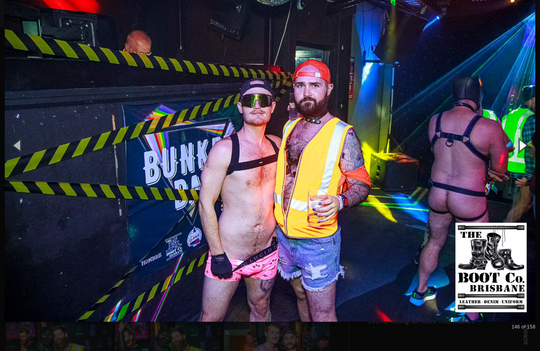
click at [523, 143] on button "button" at bounding box center [522, 144] width 36 height 43
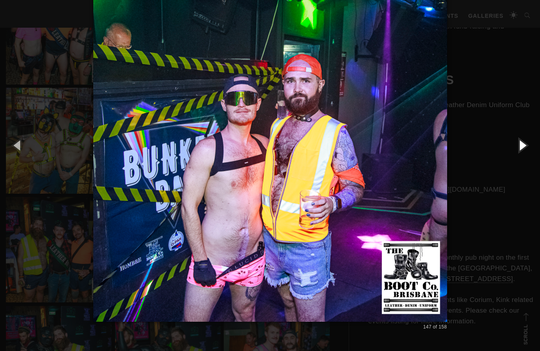
click at [523, 146] on button "button" at bounding box center [522, 144] width 36 height 43
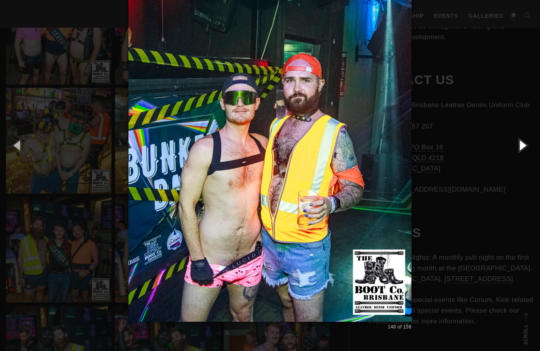
click at [521, 152] on button "button" at bounding box center [522, 144] width 36 height 43
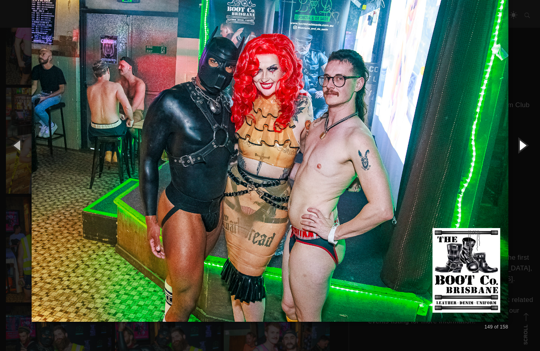
click at [518, 144] on button "button" at bounding box center [522, 144] width 36 height 43
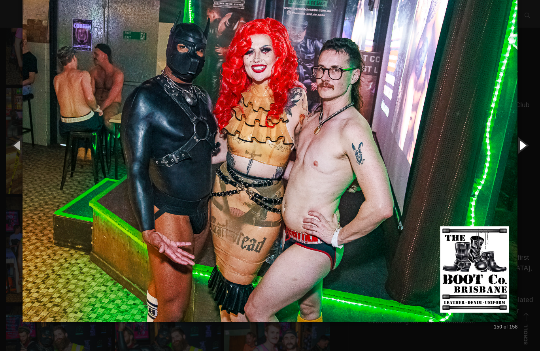
click at [517, 147] on button "button" at bounding box center [522, 144] width 36 height 43
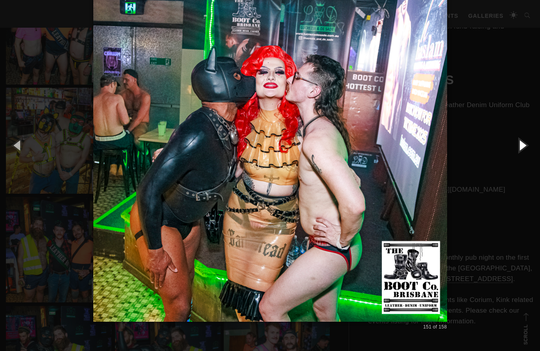
click at [519, 146] on button "button" at bounding box center [522, 144] width 36 height 43
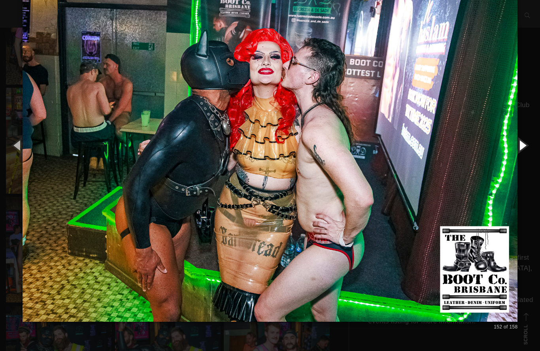
click at [521, 143] on button "button" at bounding box center [522, 144] width 36 height 43
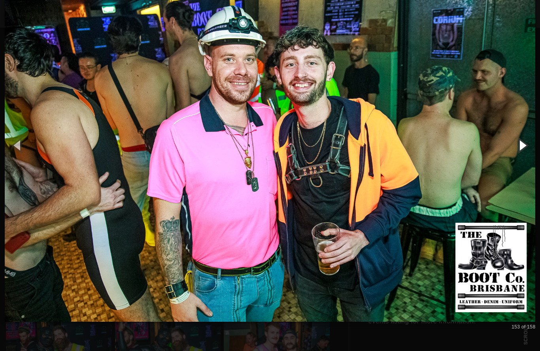
click at [522, 143] on button "button" at bounding box center [522, 144] width 36 height 43
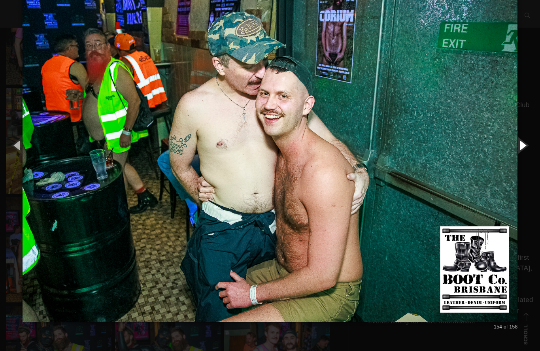
click at [517, 148] on button "button" at bounding box center [522, 144] width 36 height 43
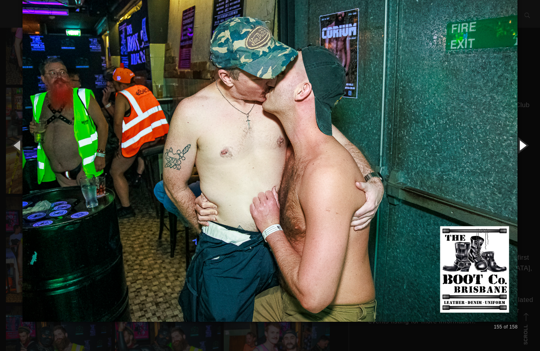
click at [517, 148] on button "button" at bounding box center [522, 144] width 36 height 43
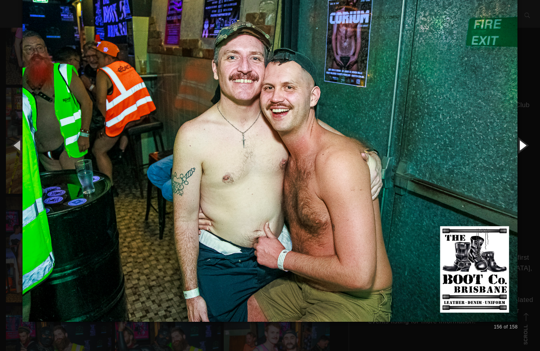
click at [517, 151] on button "button" at bounding box center [522, 144] width 36 height 43
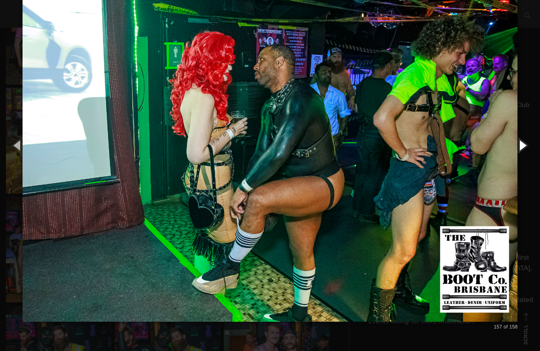
click at [524, 145] on button "button" at bounding box center [522, 144] width 36 height 43
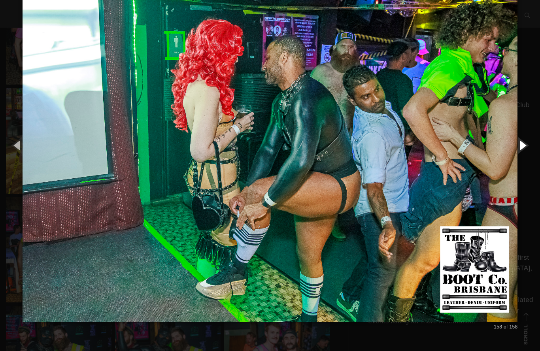
click at [523, 147] on button "button" at bounding box center [522, 144] width 36 height 43
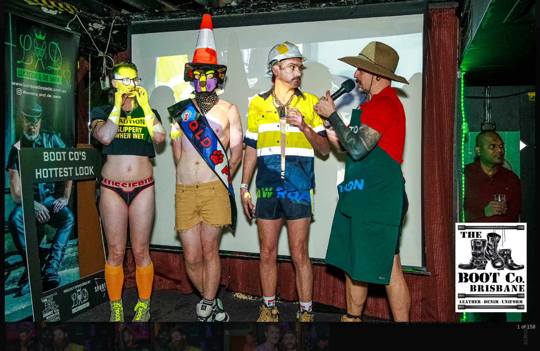
click at [525, 148] on button "button" at bounding box center [522, 144] width 36 height 43
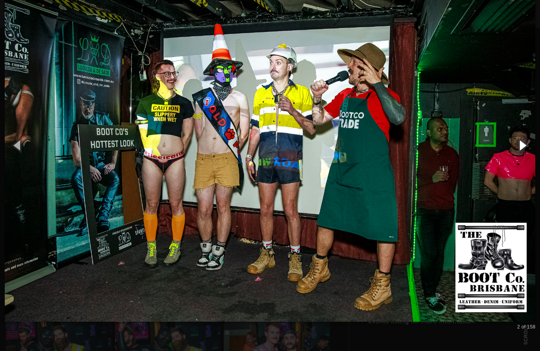
click at [524, 147] on button "button" at bounding box center [522, 144] width 36 height 43
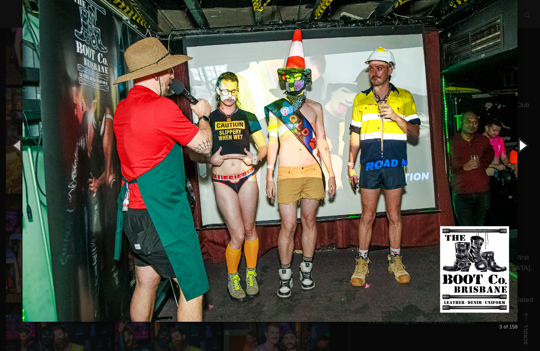
click at [524, 147] on button "button" at bounding box center [522, 144] width 36 height 43
click at [524, 148] on button "button" at bounding box center [522, 144] width 36 height 43
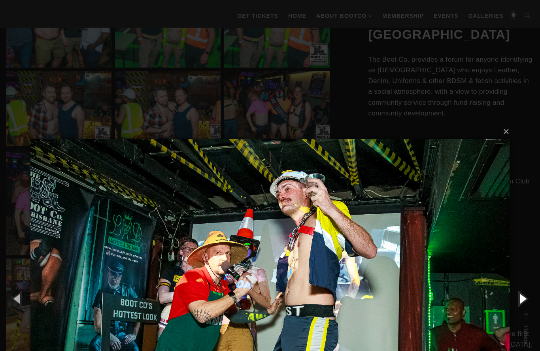
scroll to position [1705, 0]
